Goal: Task Accomplishment & Management: Use online tool/utility

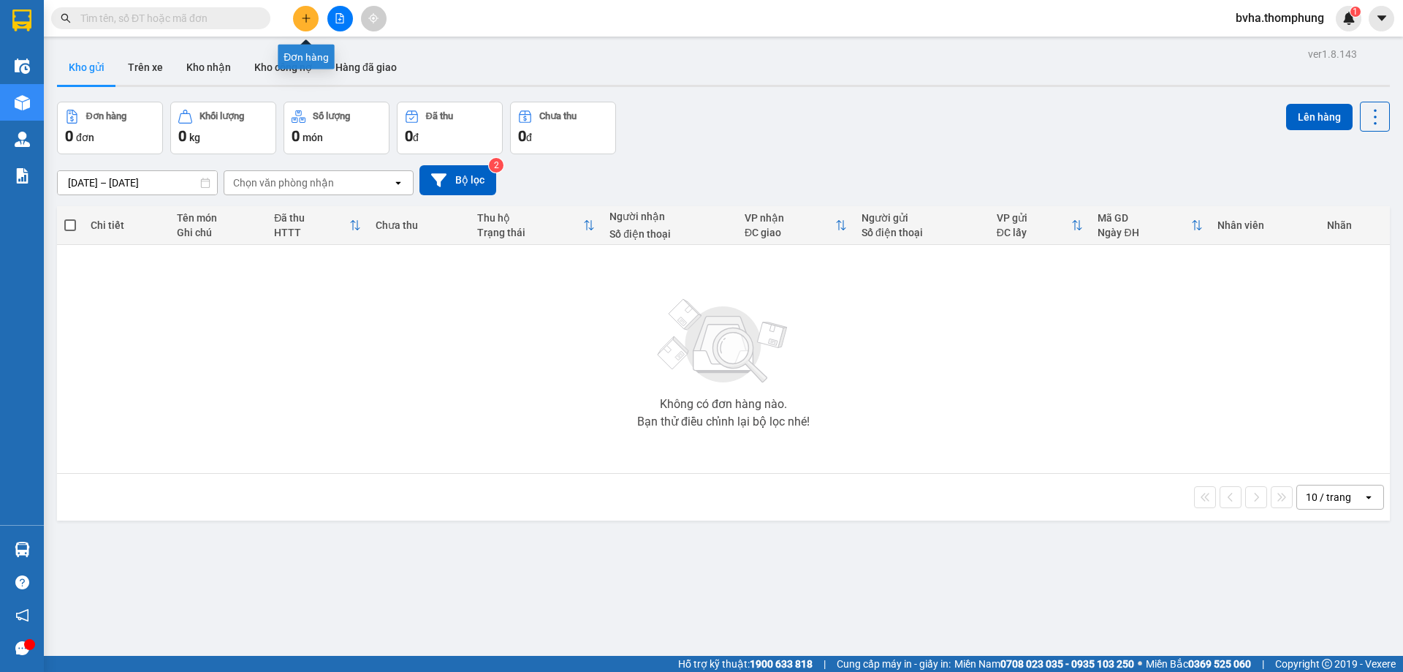
click at [308, 14] on icon "plus" at bounding box center [306, 18] width 10 height 10
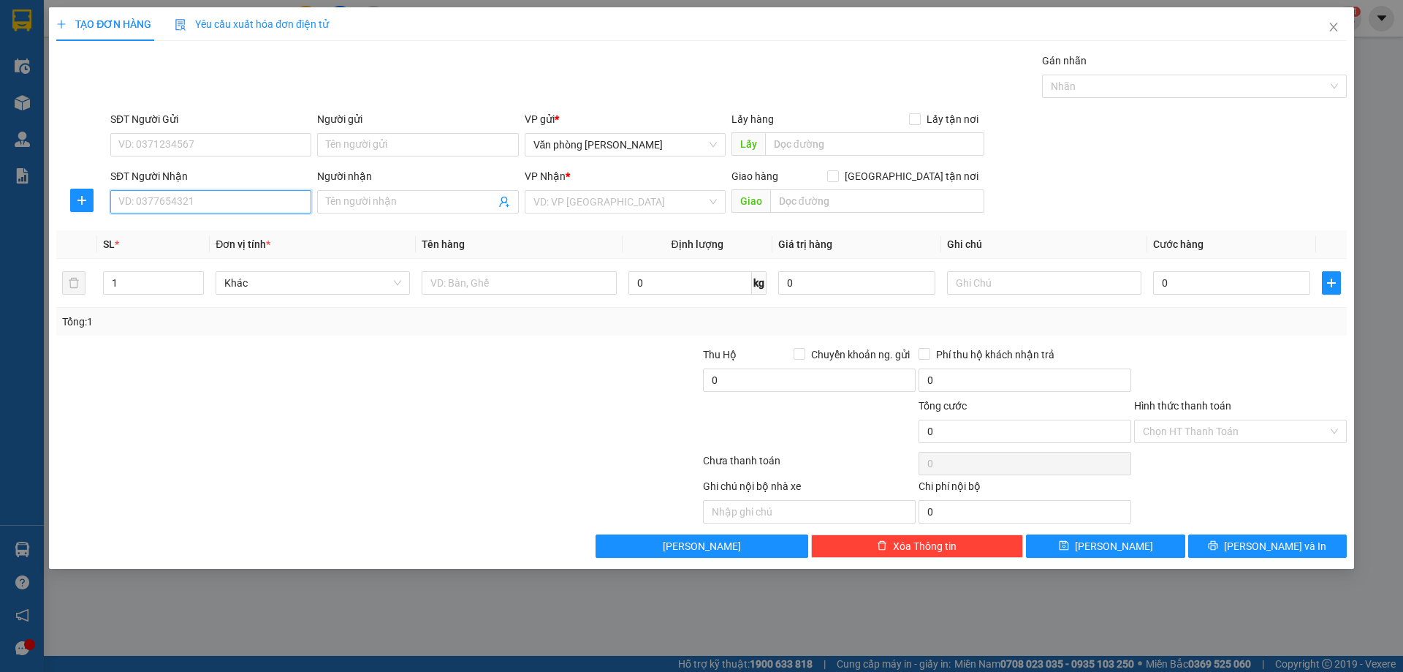
click at [157, 208] on input "SĐT Người Nhận" at bounding box center [210, 201] width 201 height 23
click at [166, 201] on input "0973478895" at bounding box center [210, 201] width 201 height 23
type input "0973478295"
click at [275, 229] on div "0973478295 - A THÌN ĐIỆN TRƯỚC 1 TIẾNG" at bounding box center [220, 231] width 203 height 16
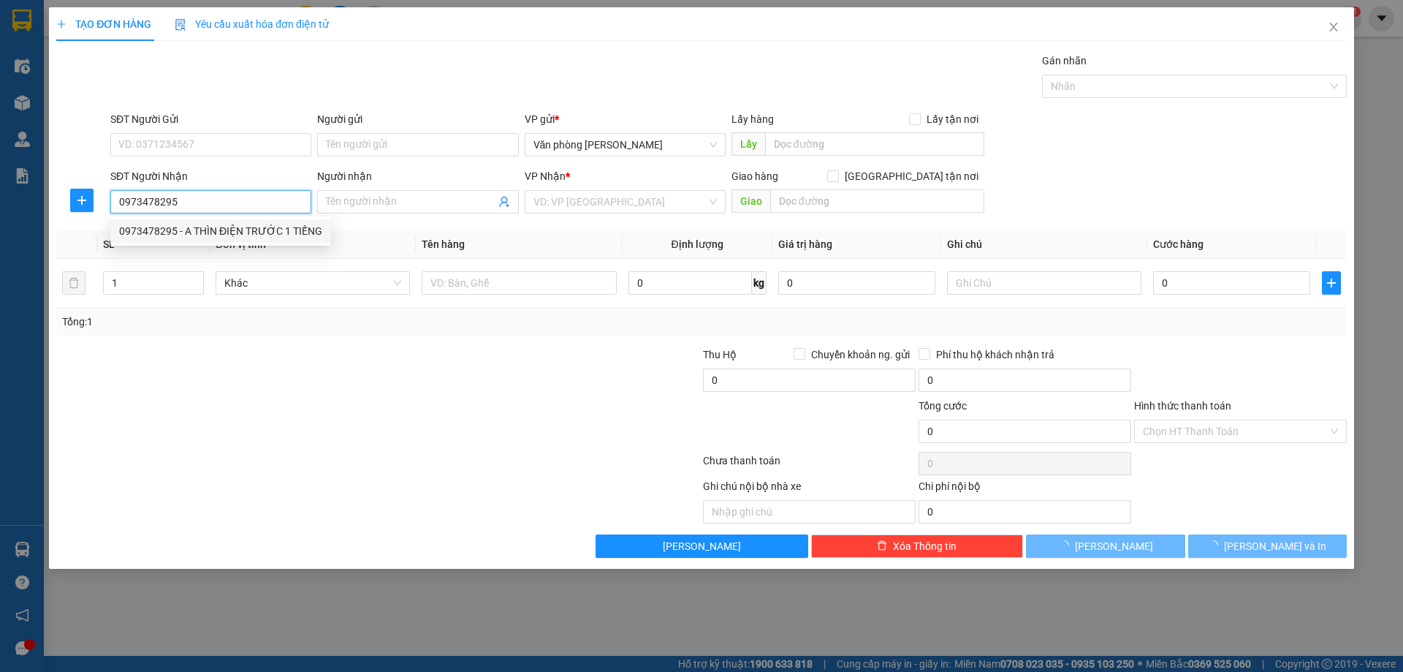
type input "A THÌN ĐIỆN TRƯỚC 1 TIẾNG"
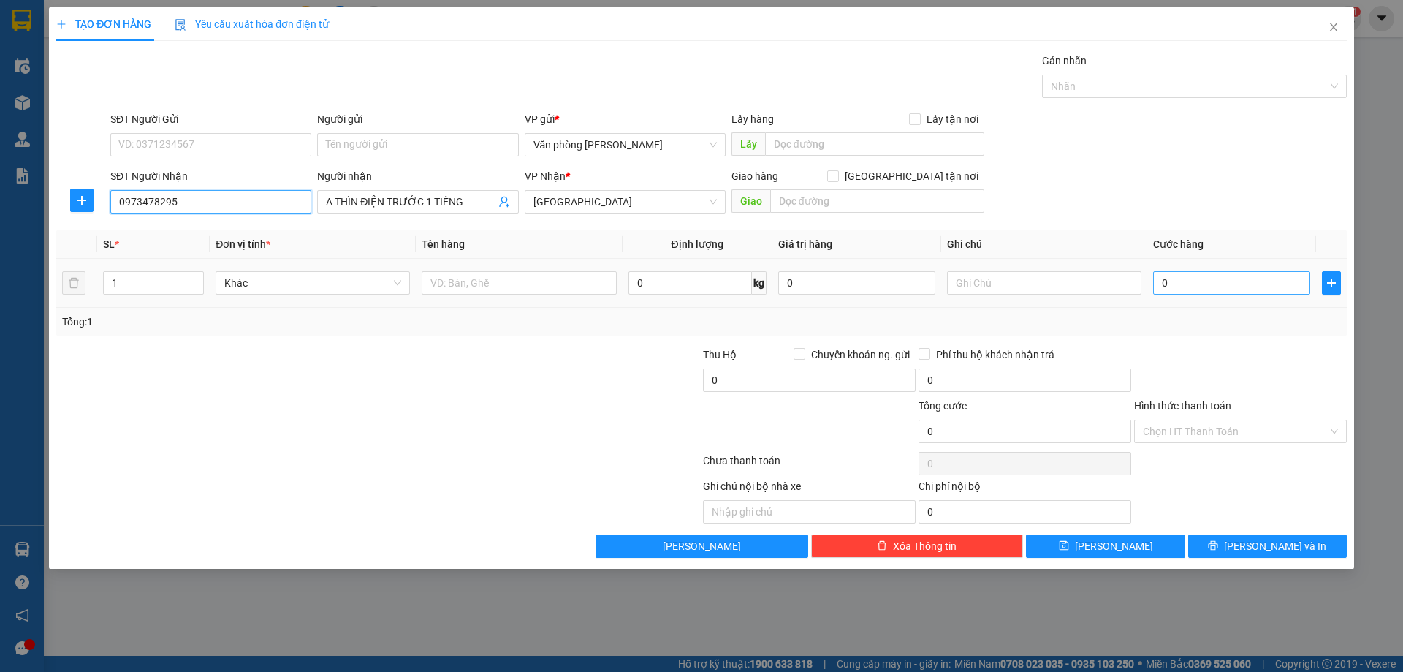
type input "0973478295"
click at [1206, 287] on input "0" at bounding box center [1231, 282] width 157 height 23
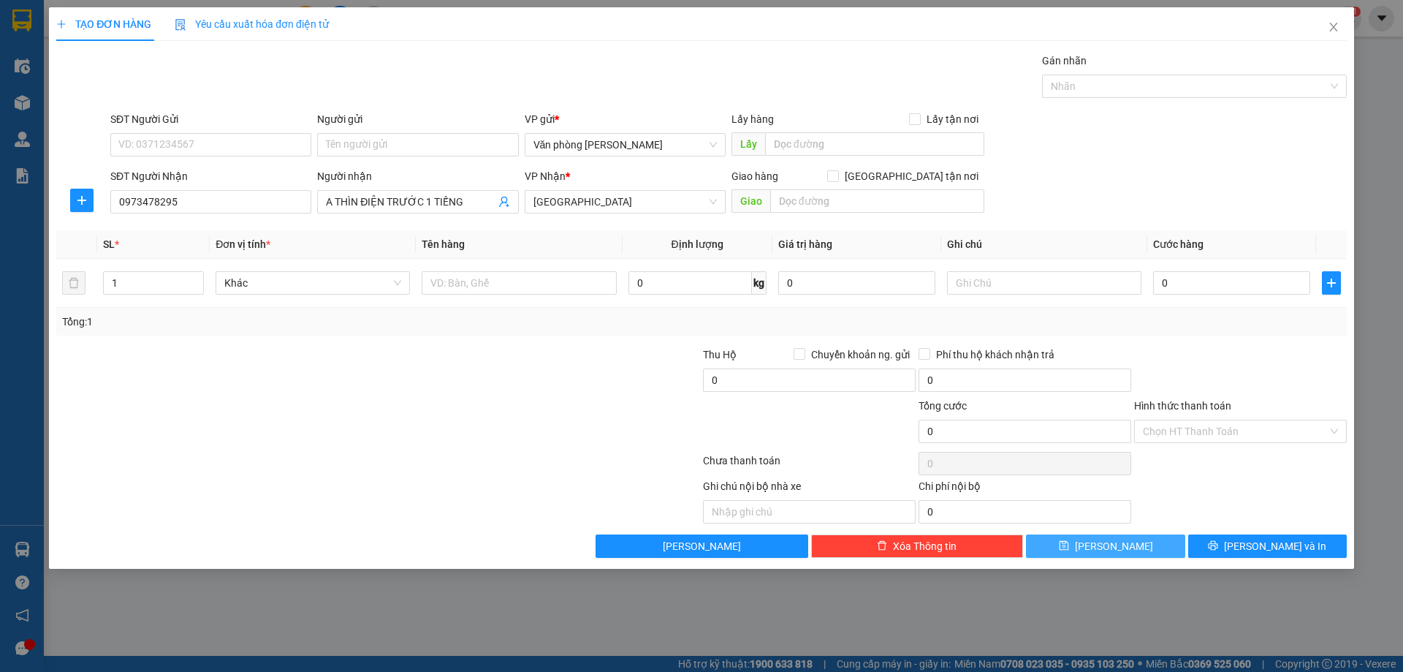
click at [1072, 550] on button "Lưu" at bounding box center [1105, 545] width 159 height 23
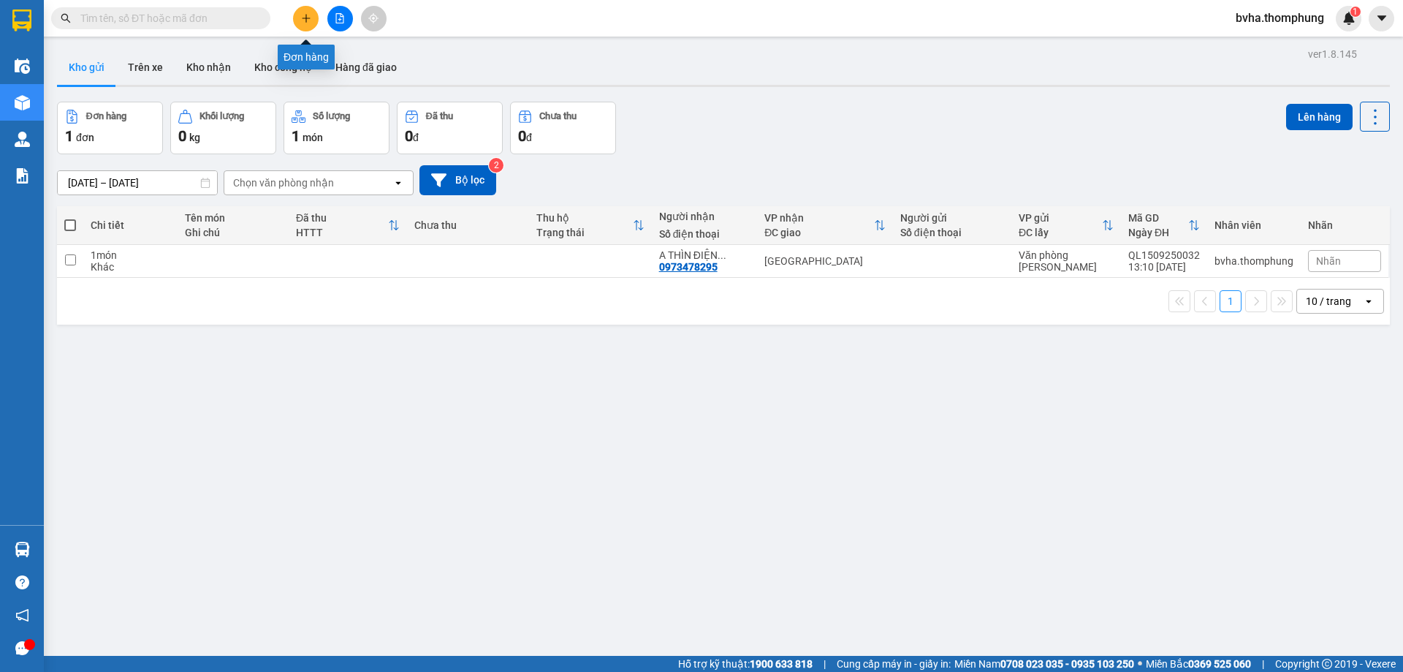
click at [310, 23] on button at bounding box center [306, 19] width 26 height 26
click at [66, 262] on input "checkbox" at bounding box center [70, 259] width 11 height 11
checkbox input "true"
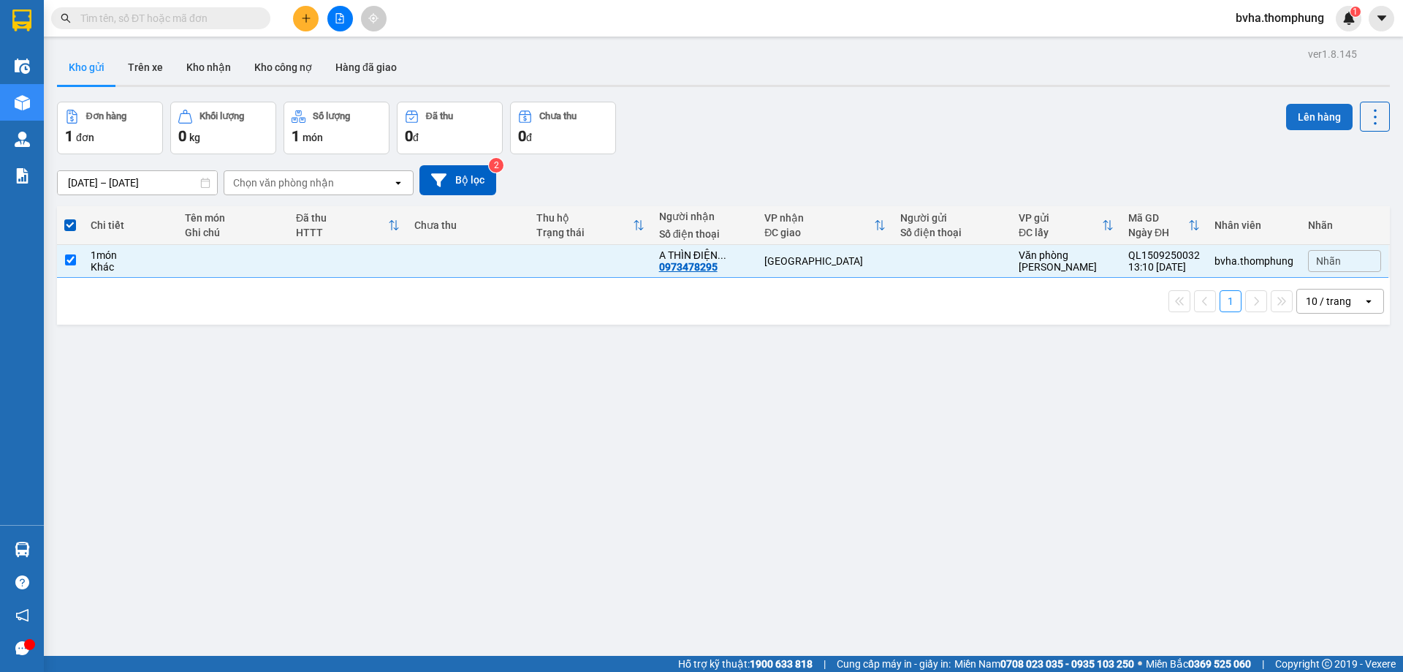
click at [1291, 110] on button "Lên hàng" at bounding box center [1319, 117] width 67 height 26
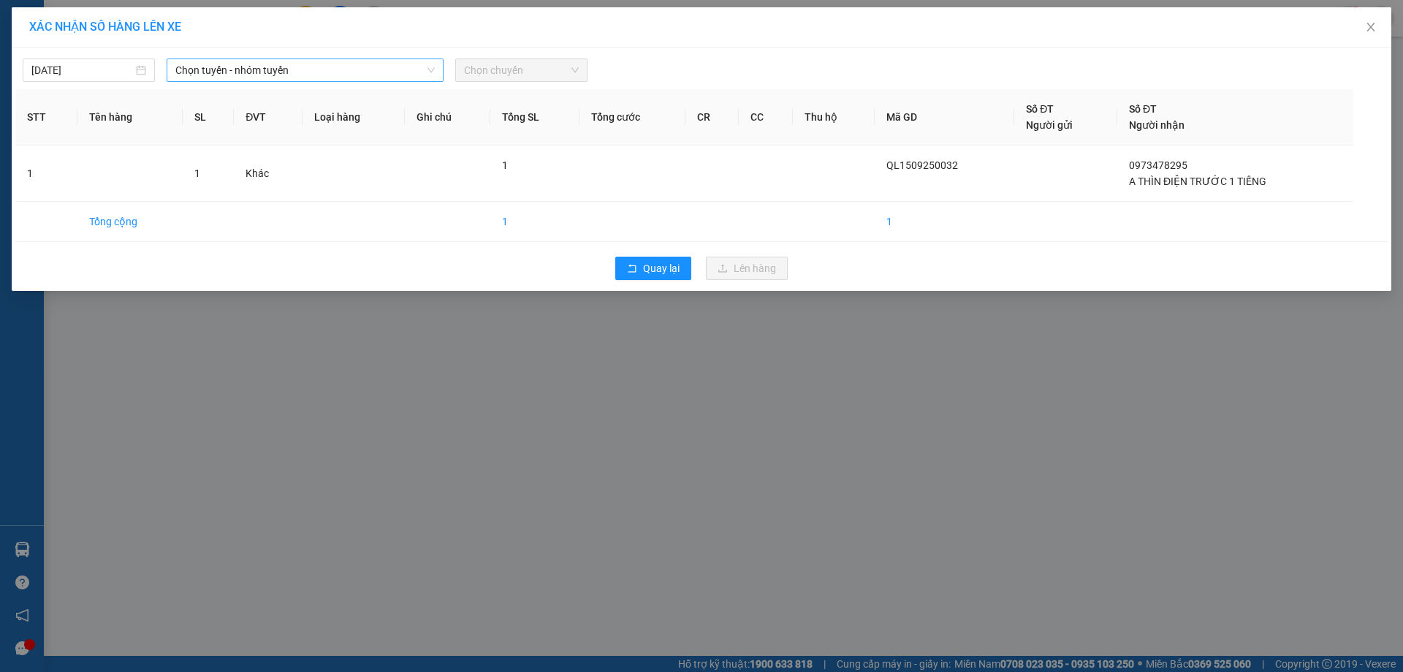
click at [388, 77] on span "Chọn tuyến - nhóm tuyến" at bounding box center [304, 70] width 259 height 22
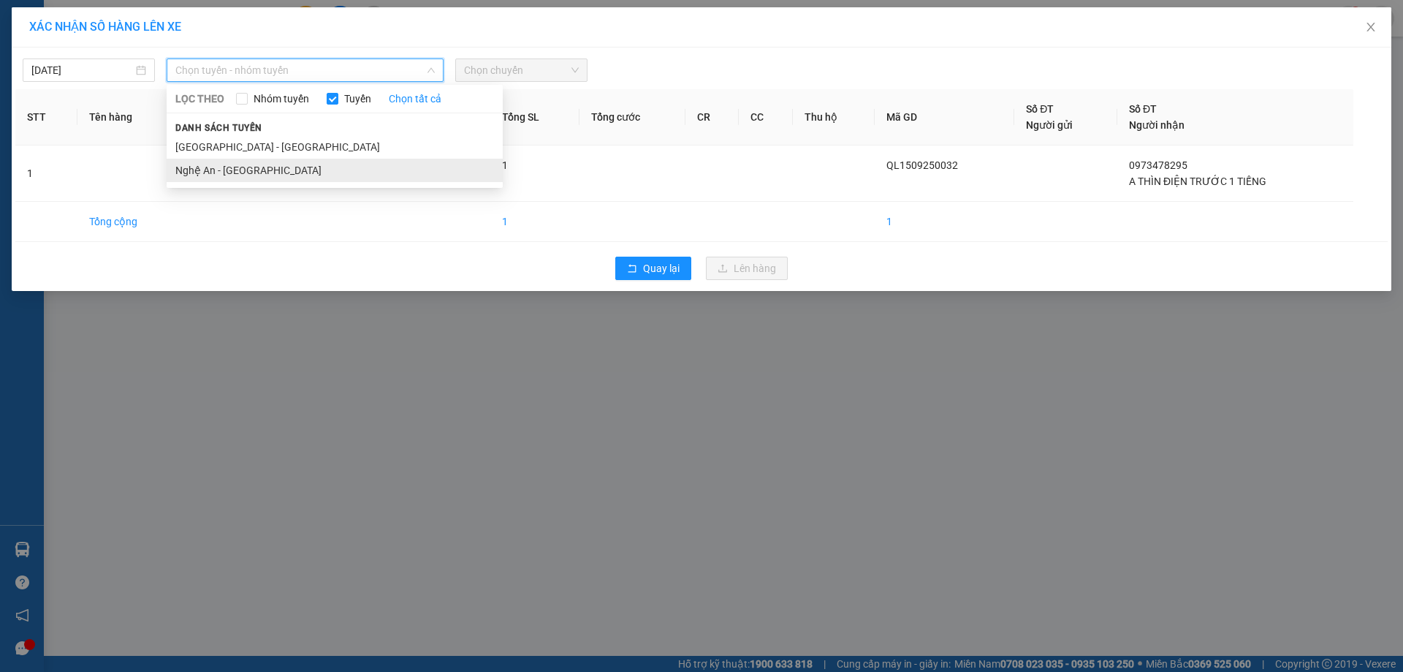
click at [315, 163] on li "Nghệ An - [GEOGRAPHIC_DATA]" at bounding box center [335, 170] width 336 height 23
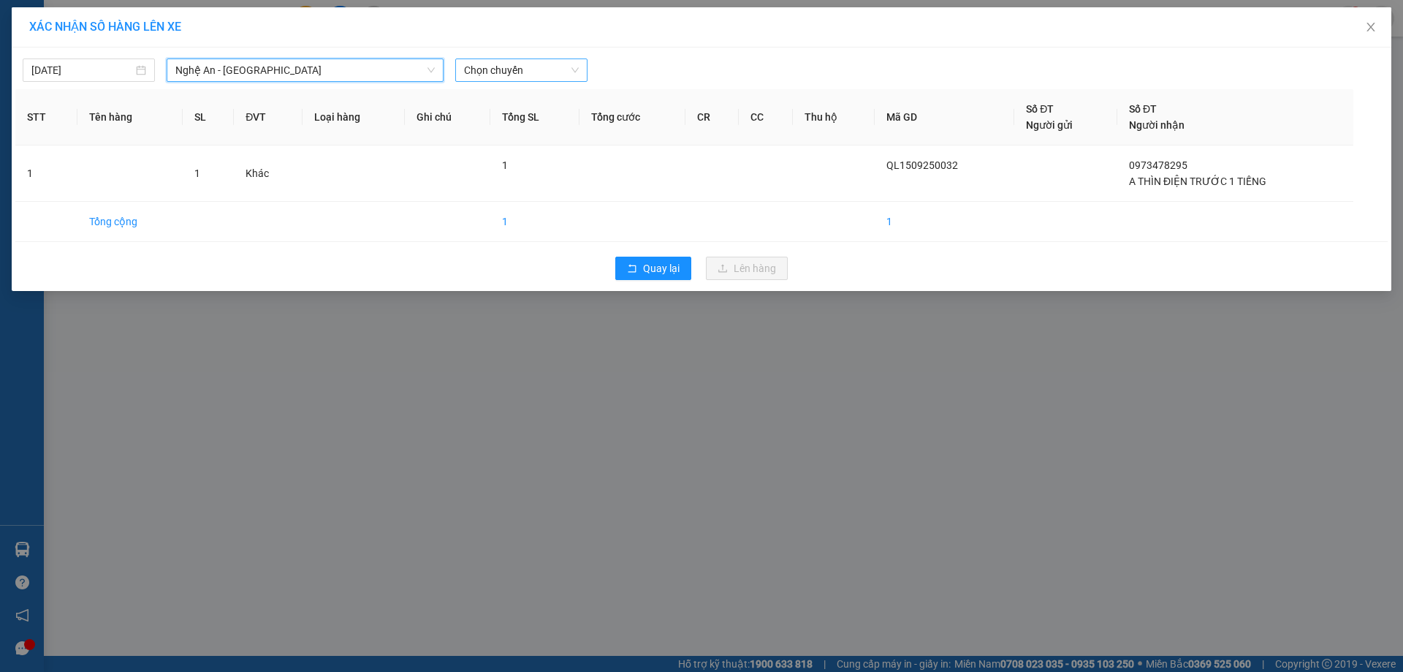
click at [560, 69] on span "Chọn chuyến" at bounding box center [521, 70] width 115 height 22
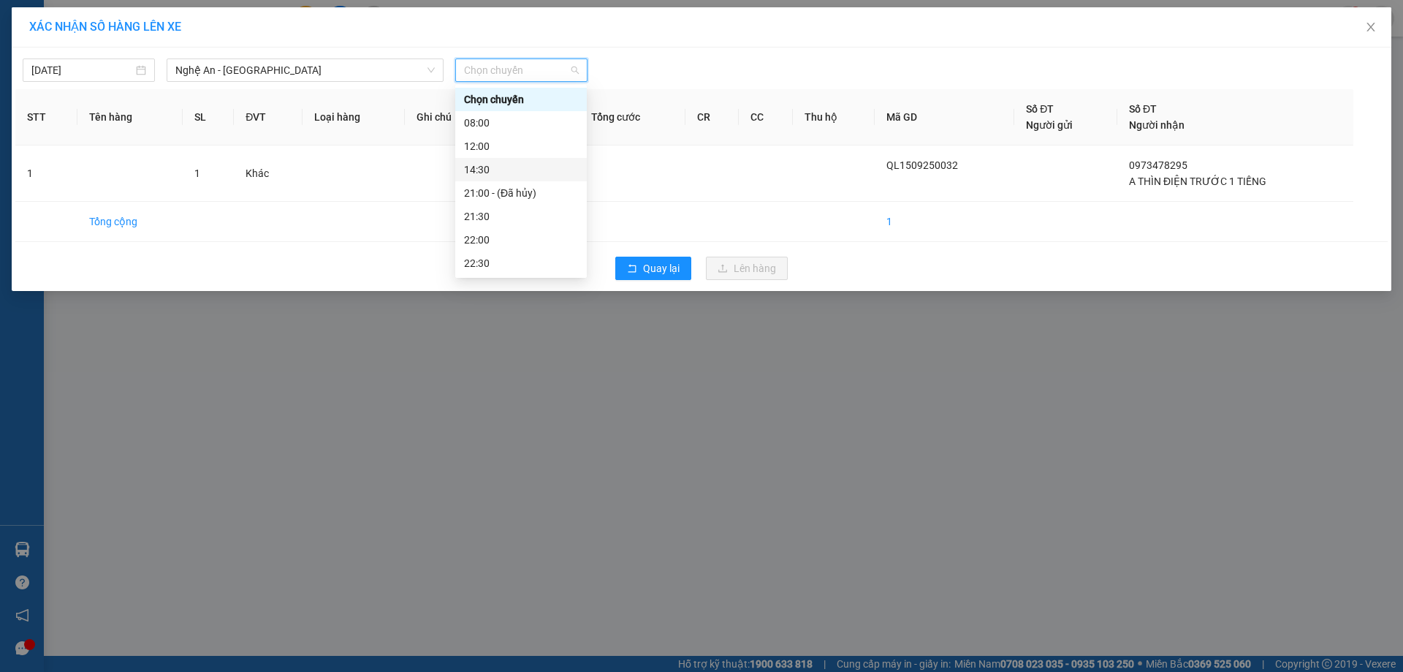
click at [482, 167] on div "14:30" at bounding box center [521, 170] width 114 height 16
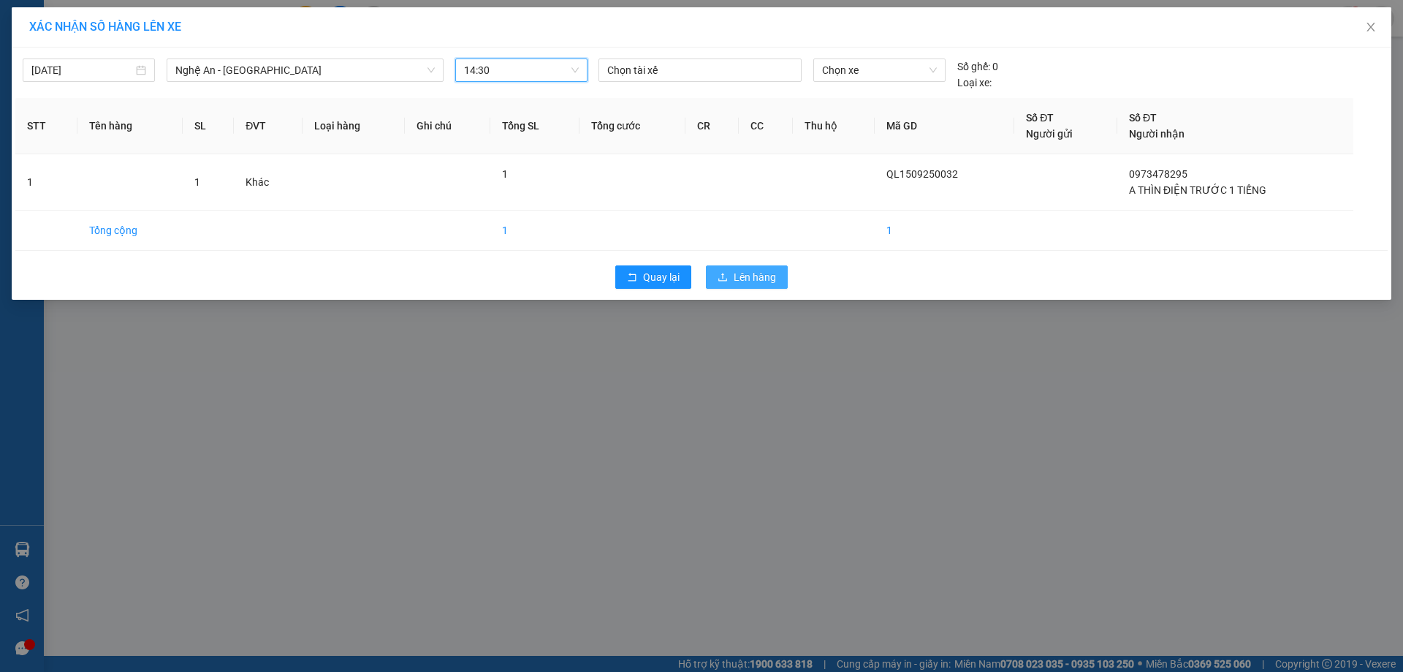
click at [741, 281] on span "Lên hàng" at bounding box center [755, 277] width 42 height 16
